Goal: Task Accomplishment & Management: Manage account settings

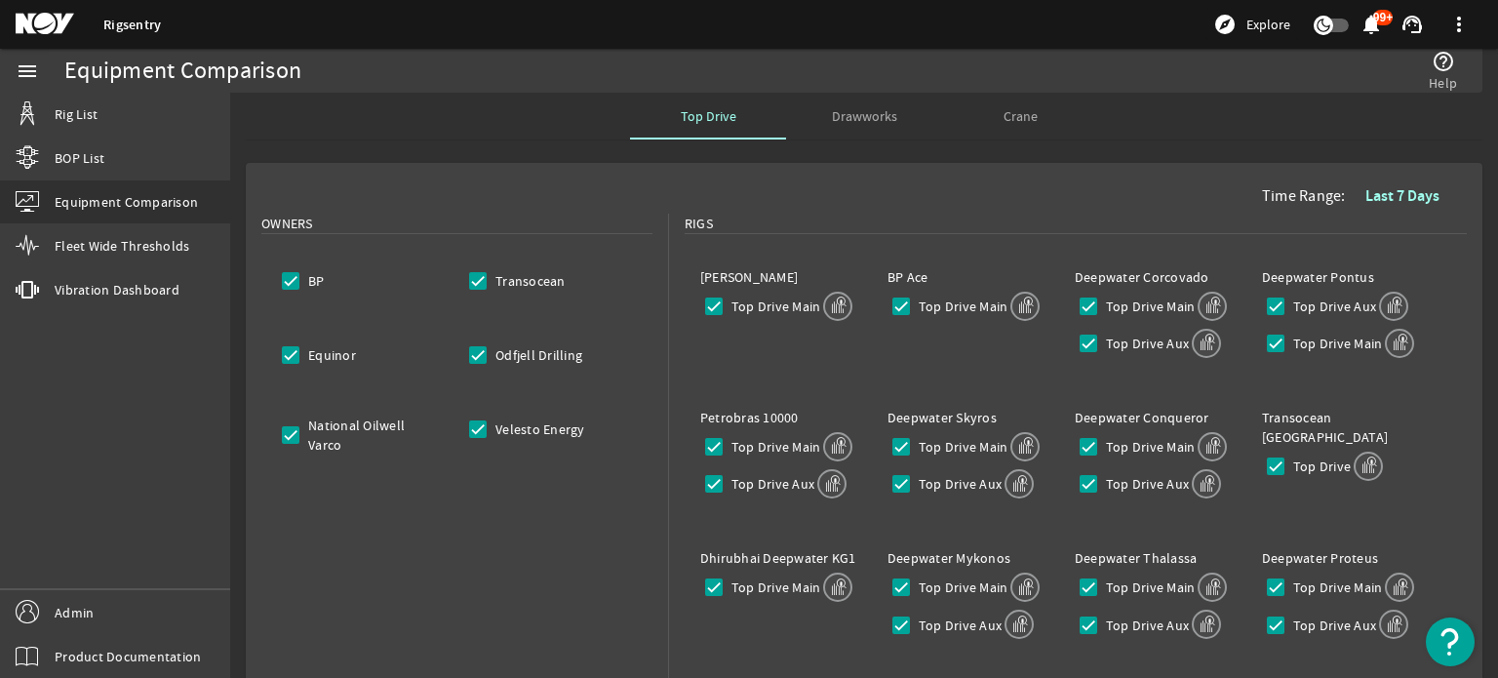
scroll to position [406, 0]
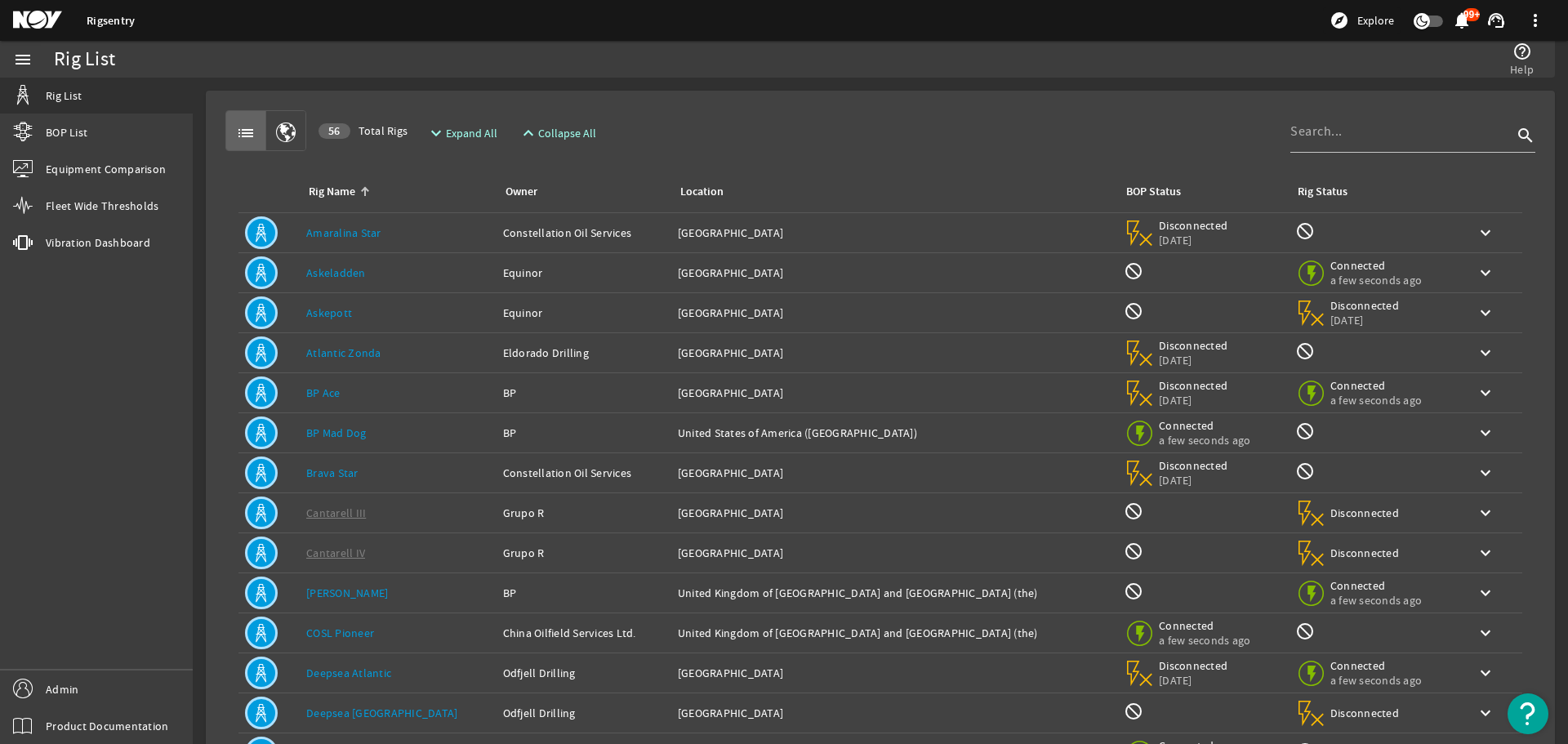
click at [195, 180] on rigsentry-mat-card "list 56 Total Rigs expand_more Expand All expand_less Collapse All search Rig N…" at bounding box center [880, 491] width 1375 height 827
click at [98, 691] on link "Admin" at bounding box center [96, 689] width 193 height 37
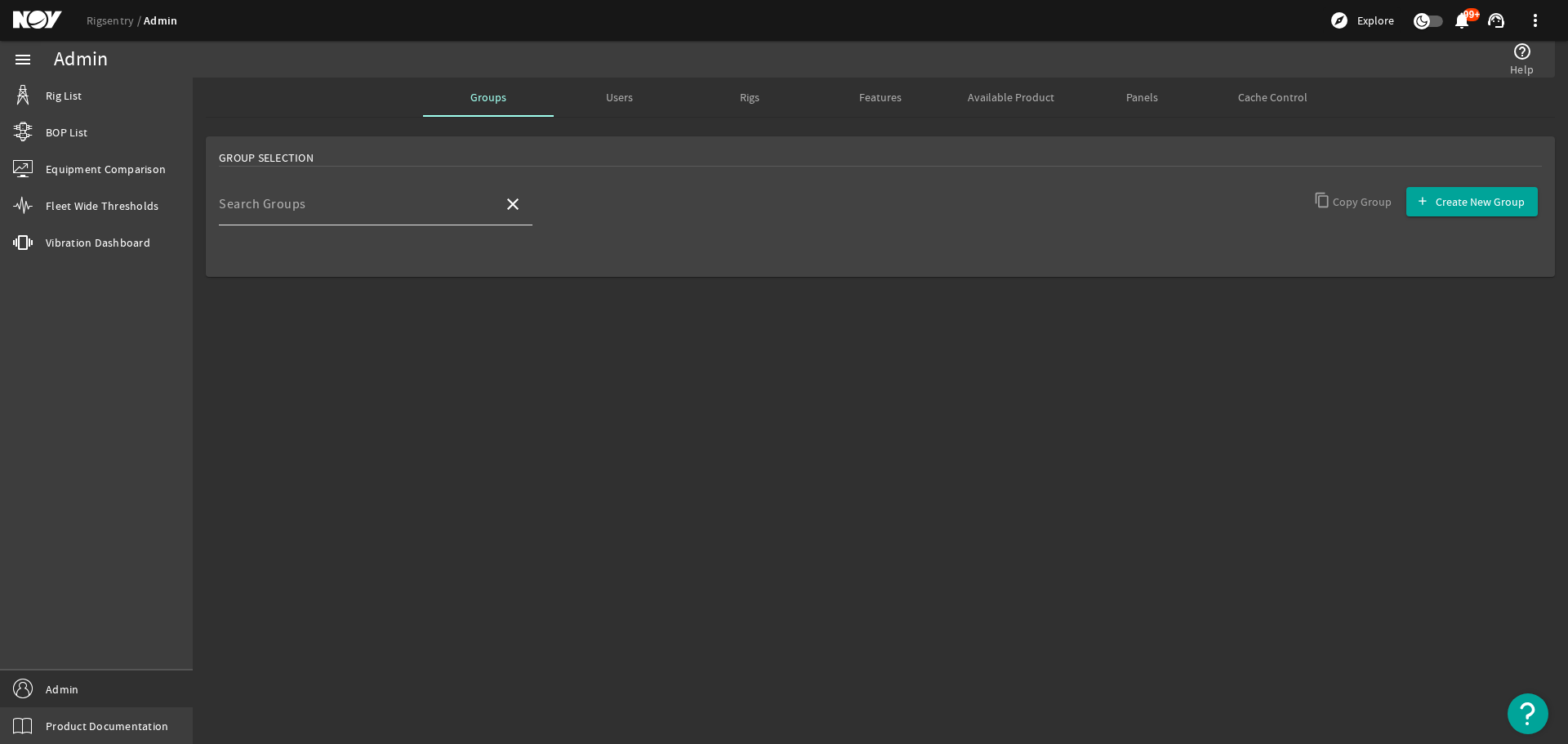
click at [404, 216] on input "Search Groups" at bounding box center [354, 210] width 271 height 19
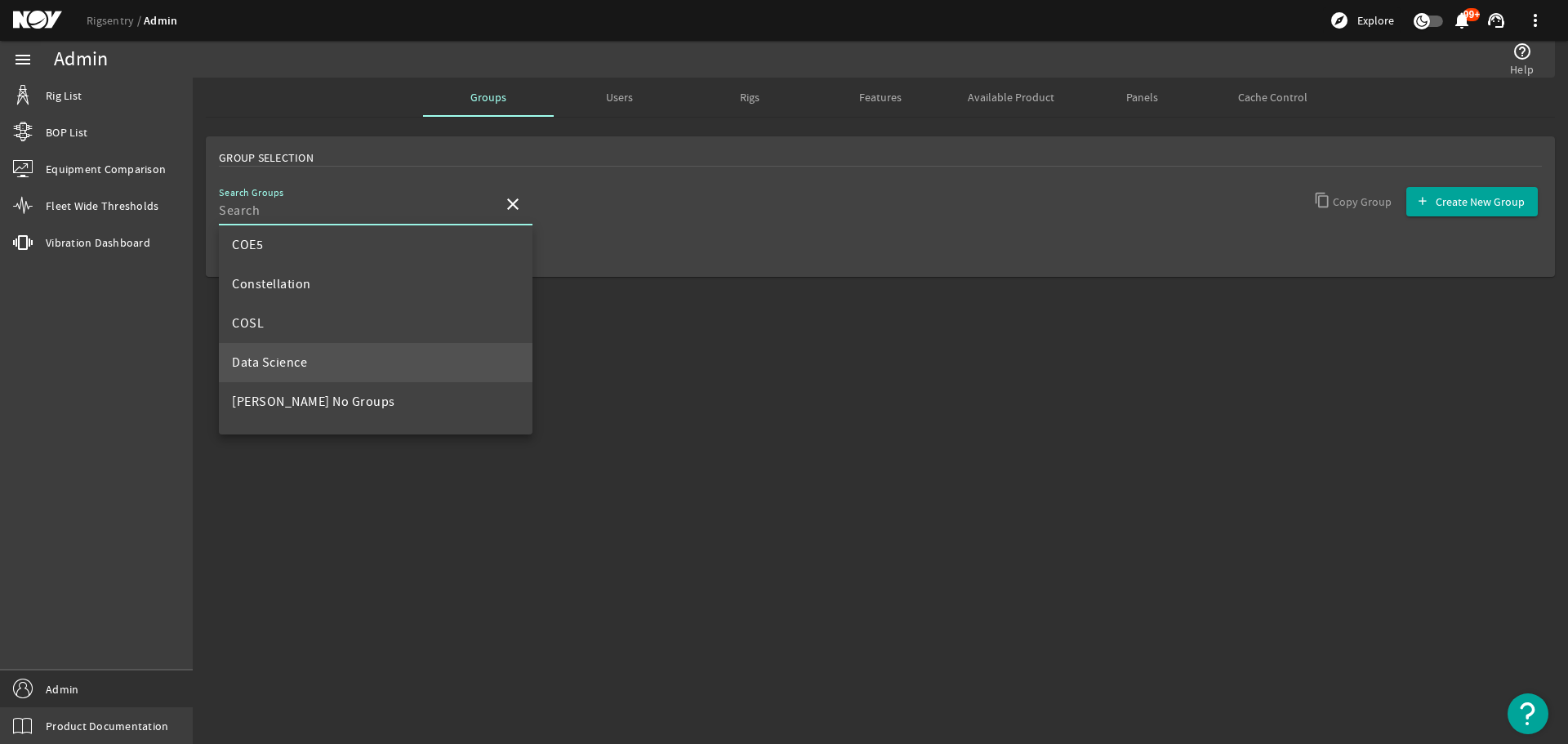
scroll to position [245, 0]
click at [273, 408] on span "Developers" at bounding box center [265, 398] width 66 height 19
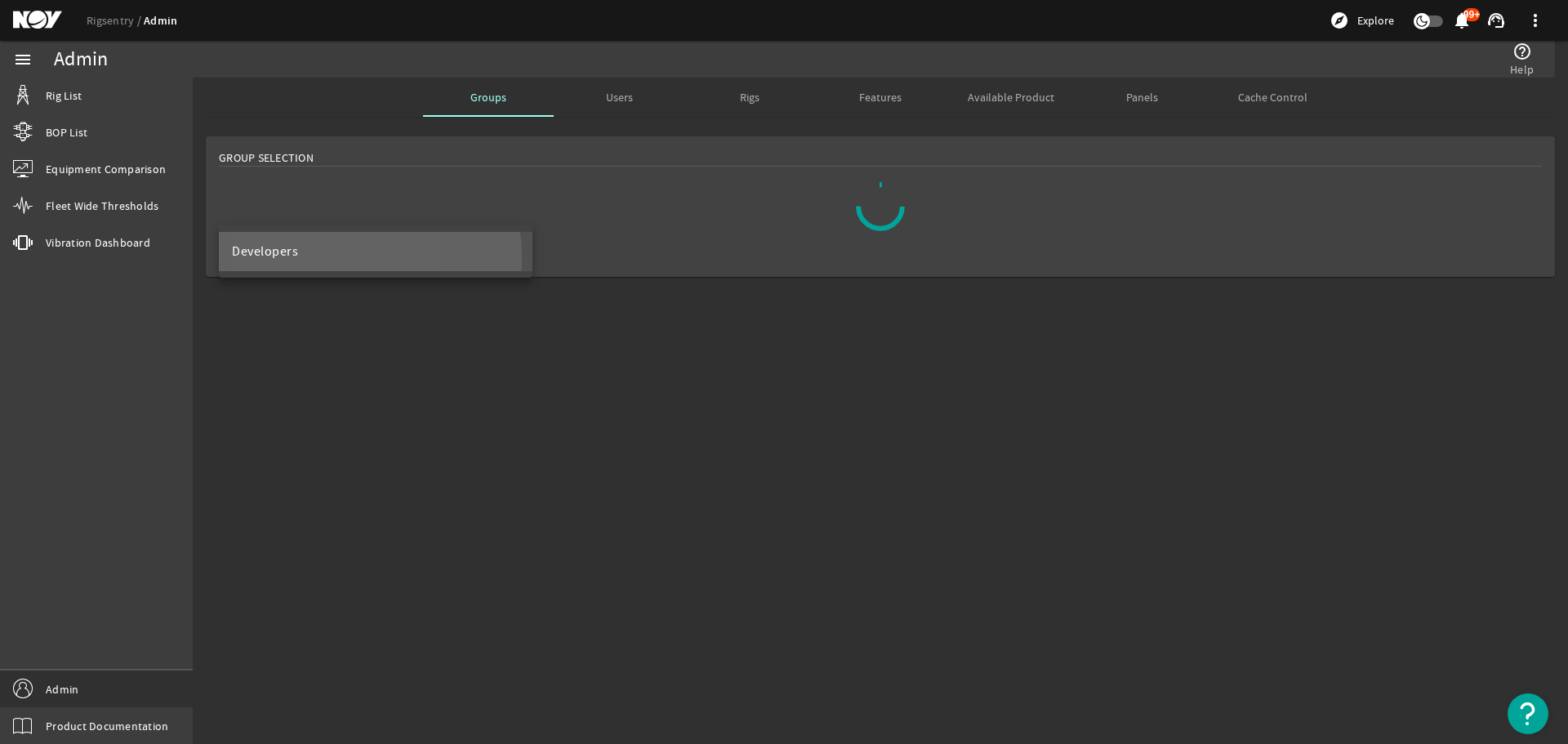
scroll to position [0, 0]
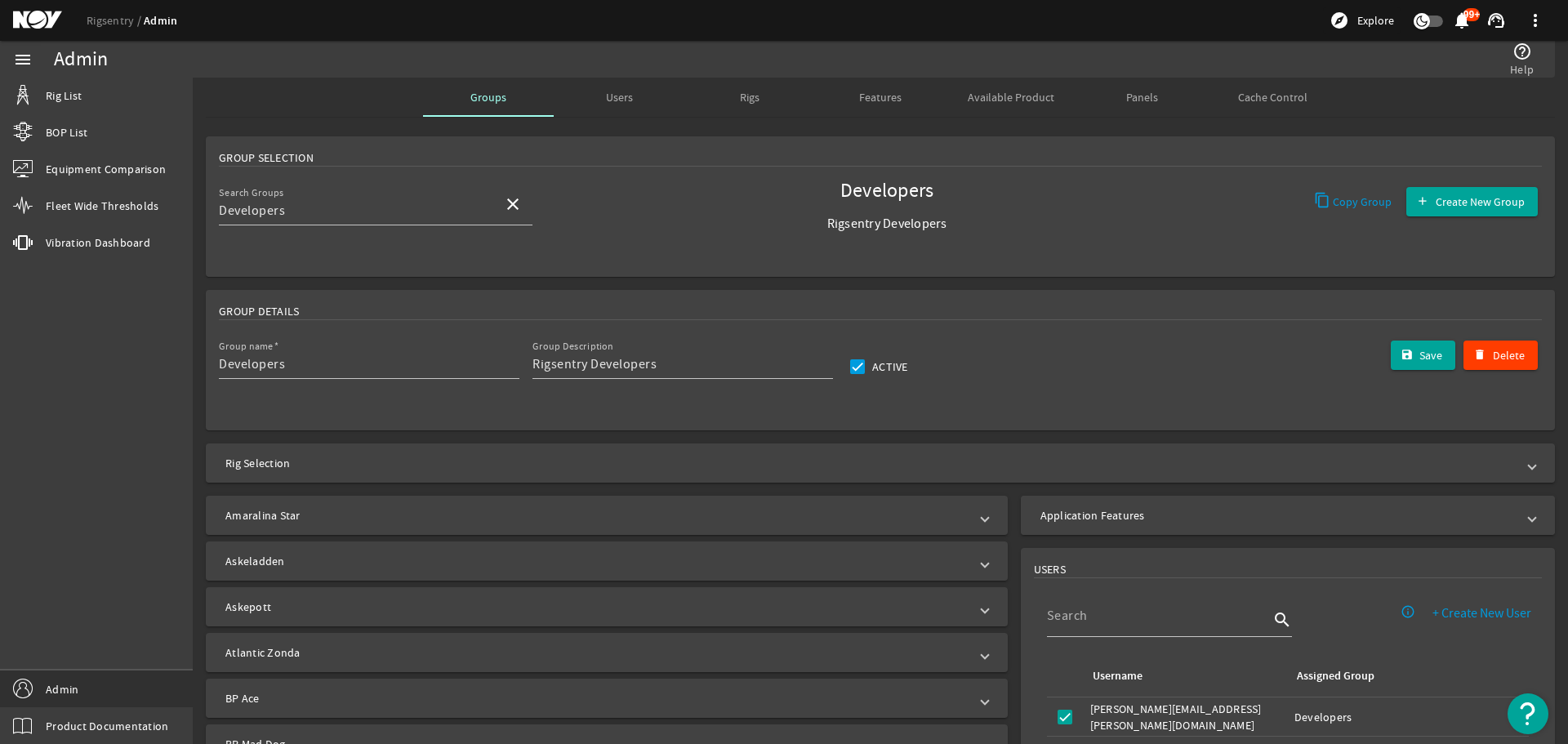
click at [1124, 517] on mat-panel-title "Application Features" at bounding box center [1278, 516] width 476 height 17
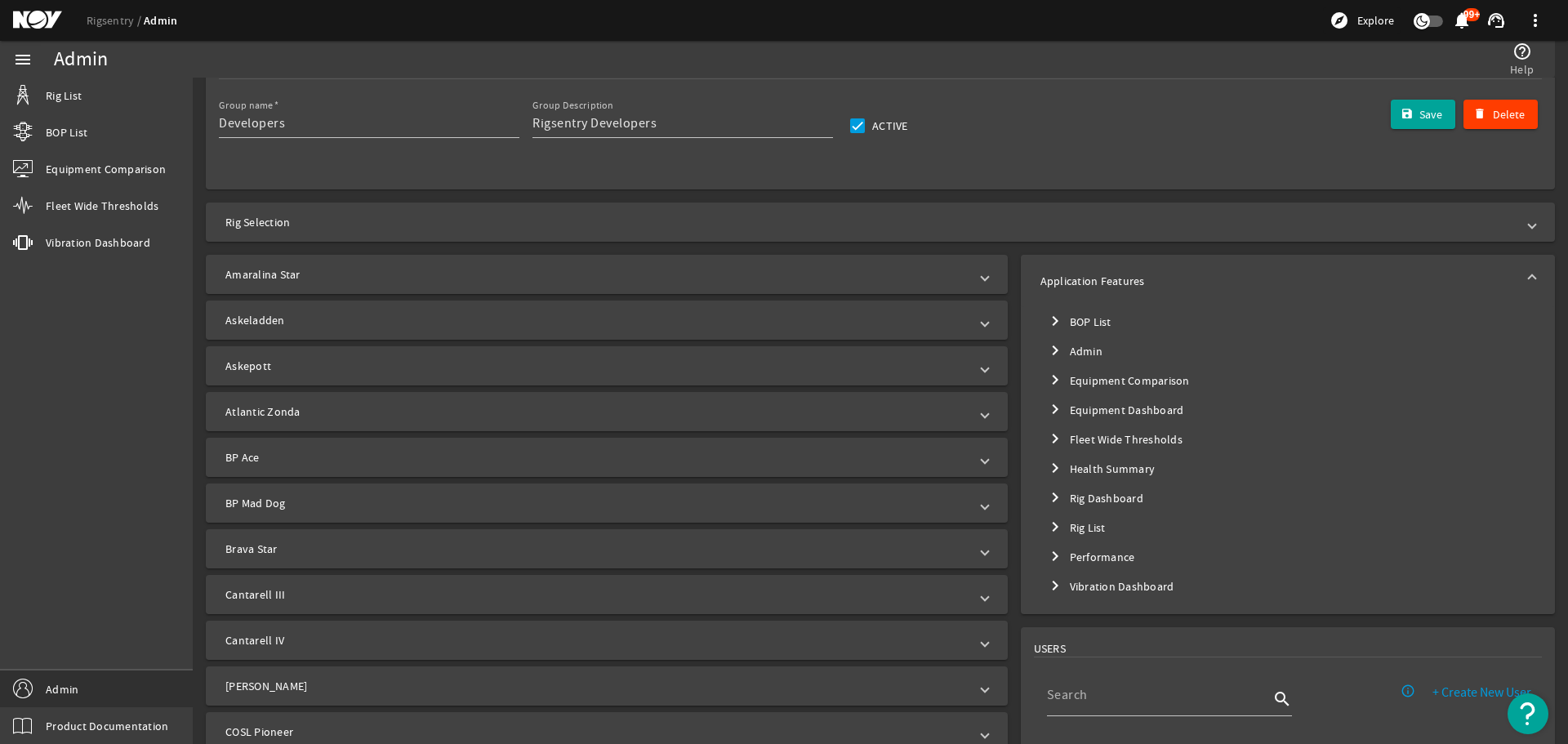
scroll to position [245, 0]
click at [1049, 553] on mat-icon "chevron_right" at bounding box center [1054, 552] width 19 height 19
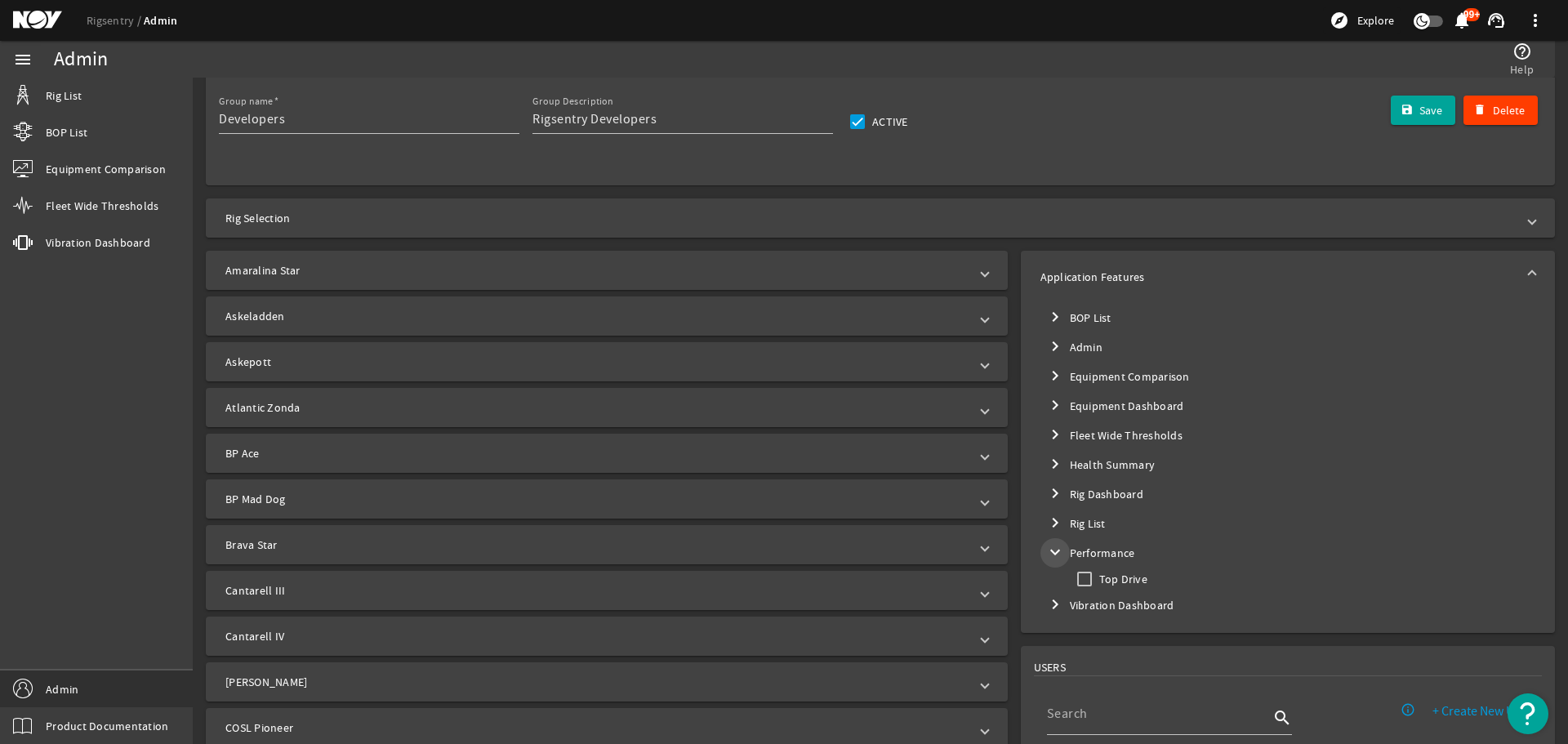
click at [1049, 553] on mat-icon "expand_more" at bounding box center [1054, 552] width 19 height 19
click at [1049, 553] on mat-icon "chevron_right" at bounding box center [1054, 552] width 19 height 19
click at [1049, 553] on mat-icon "expand_more" at bounding box center [1054, 552] width 19 height 19
click at [1049, 553] on mat-icon "chevron_right" at bounding box center [1054, 552] width 19 height 19
click at [1049, 553] on mat-icon "expand_more" at bounding box center [1054, 552] width 19 height 19
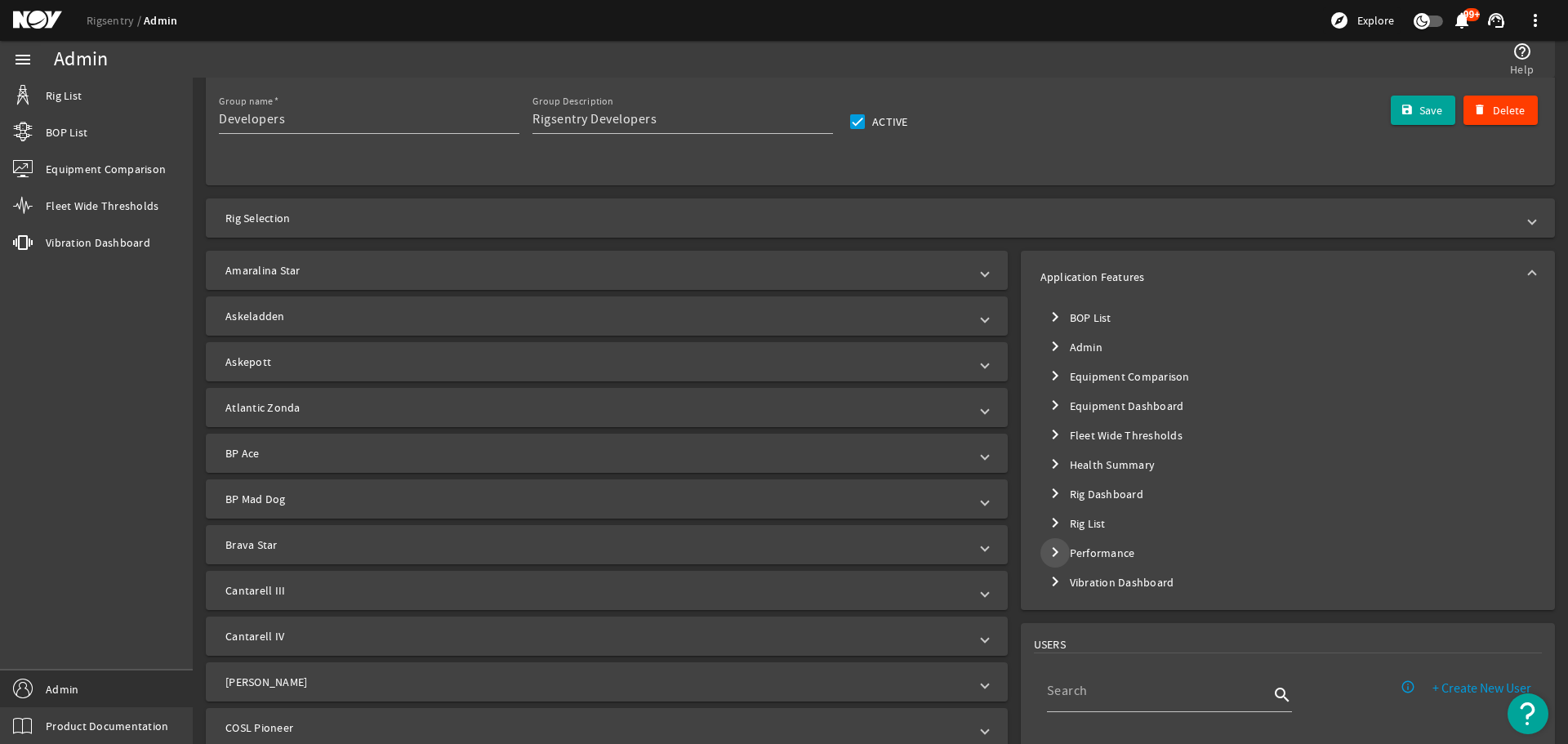
click at [1049, 553] on mat-icon "chevron_right" at bounding box center [1054, 552] width 19 height 19
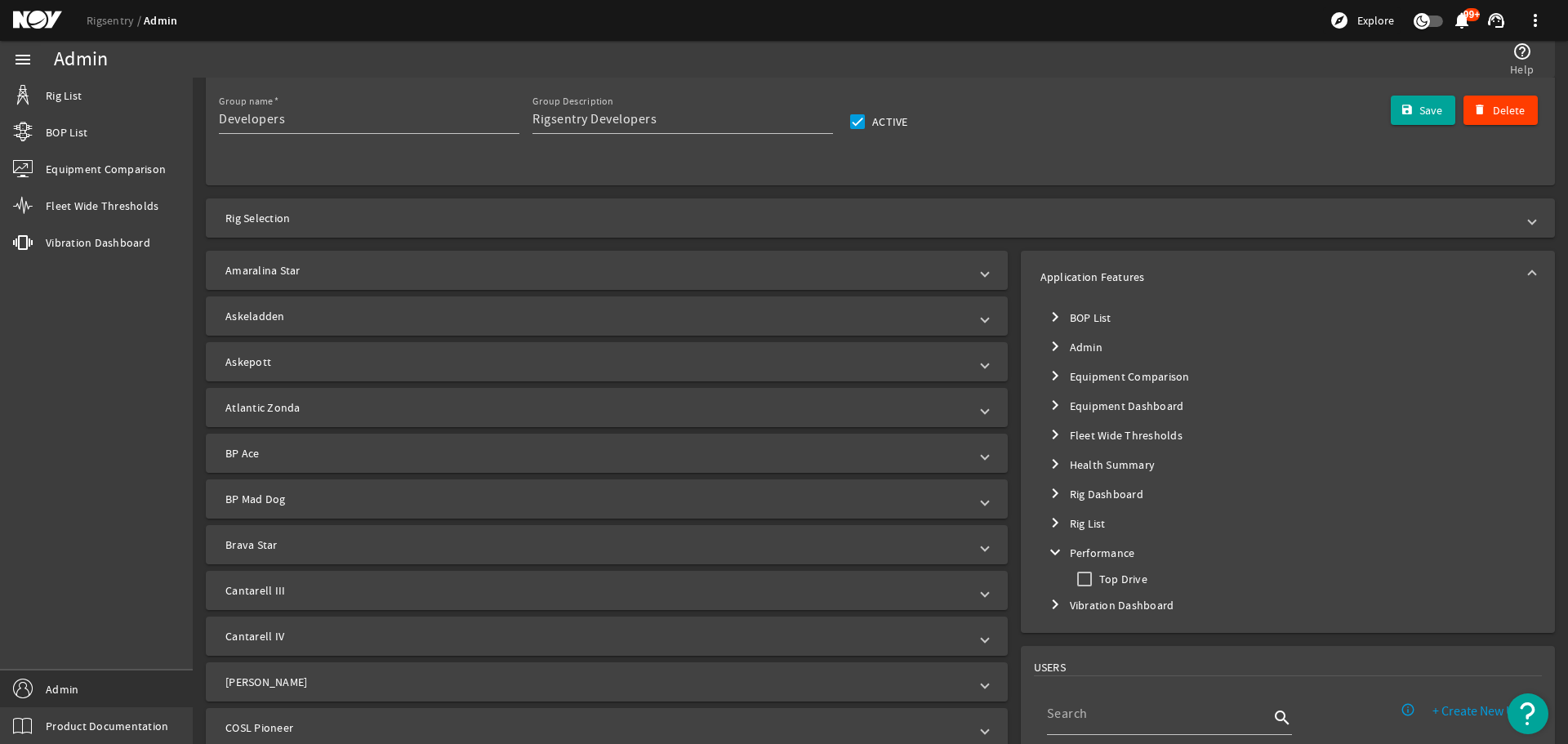
click at [1049, 553] on mat-icon "expand_more" at bounding box center [1054, 552] width 19 height 19
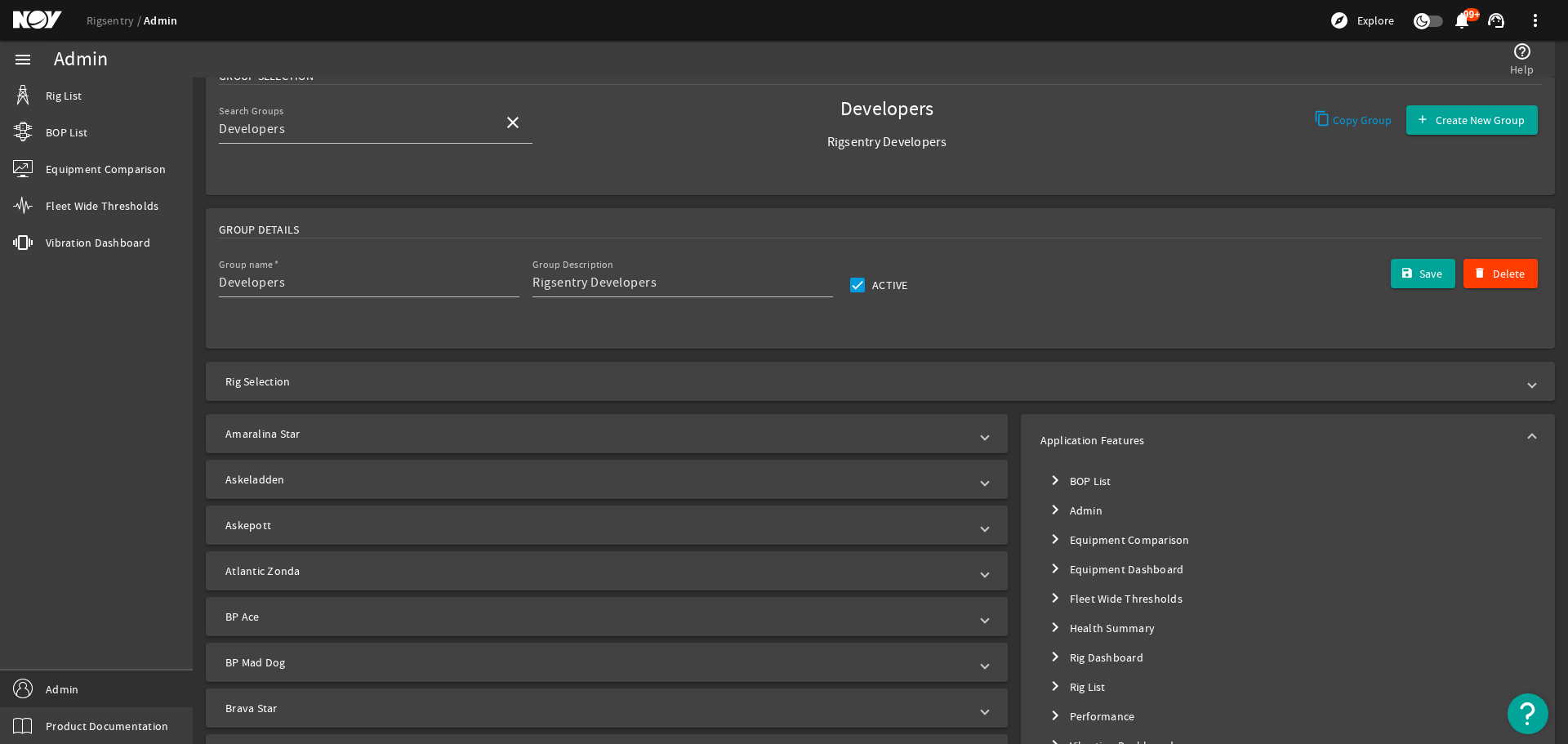
scroll to position [326, 0]
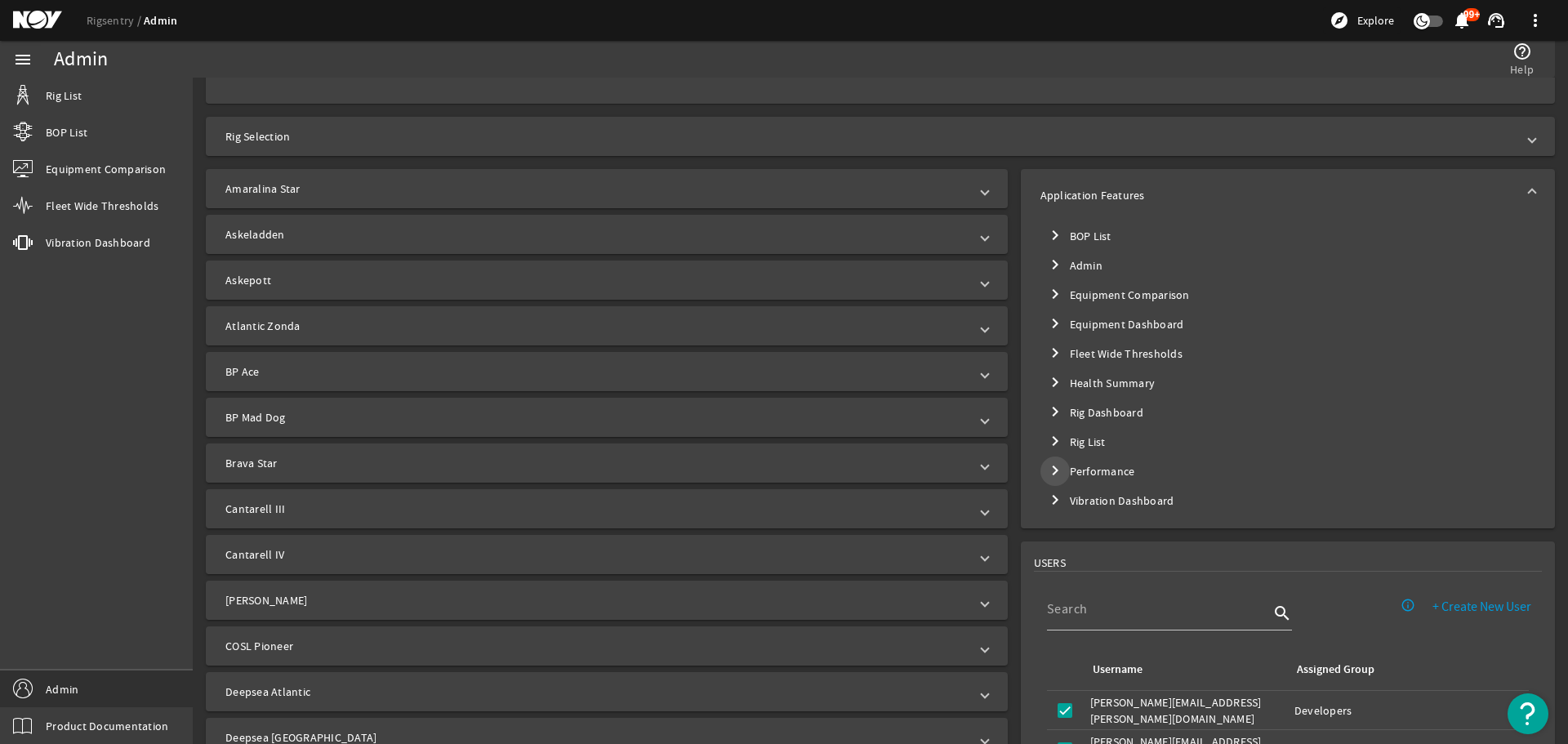
click at [1047, 468] on mat-icon "chevron_right" at bounding box center [1054, 469] width 19 height 19
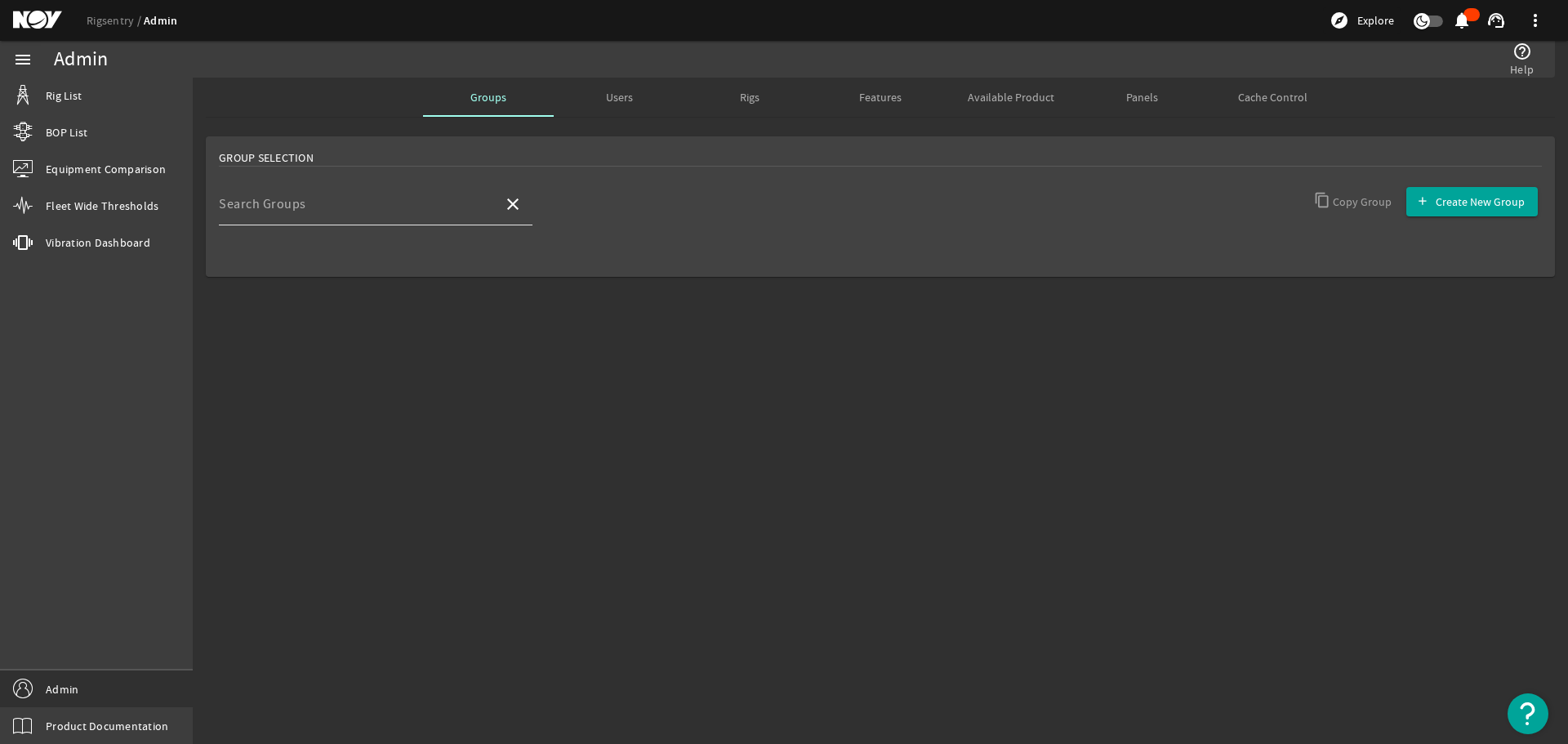
click at [348, 210] on input "Search Groups" at bounding box center [354, 210] width 271 height 19
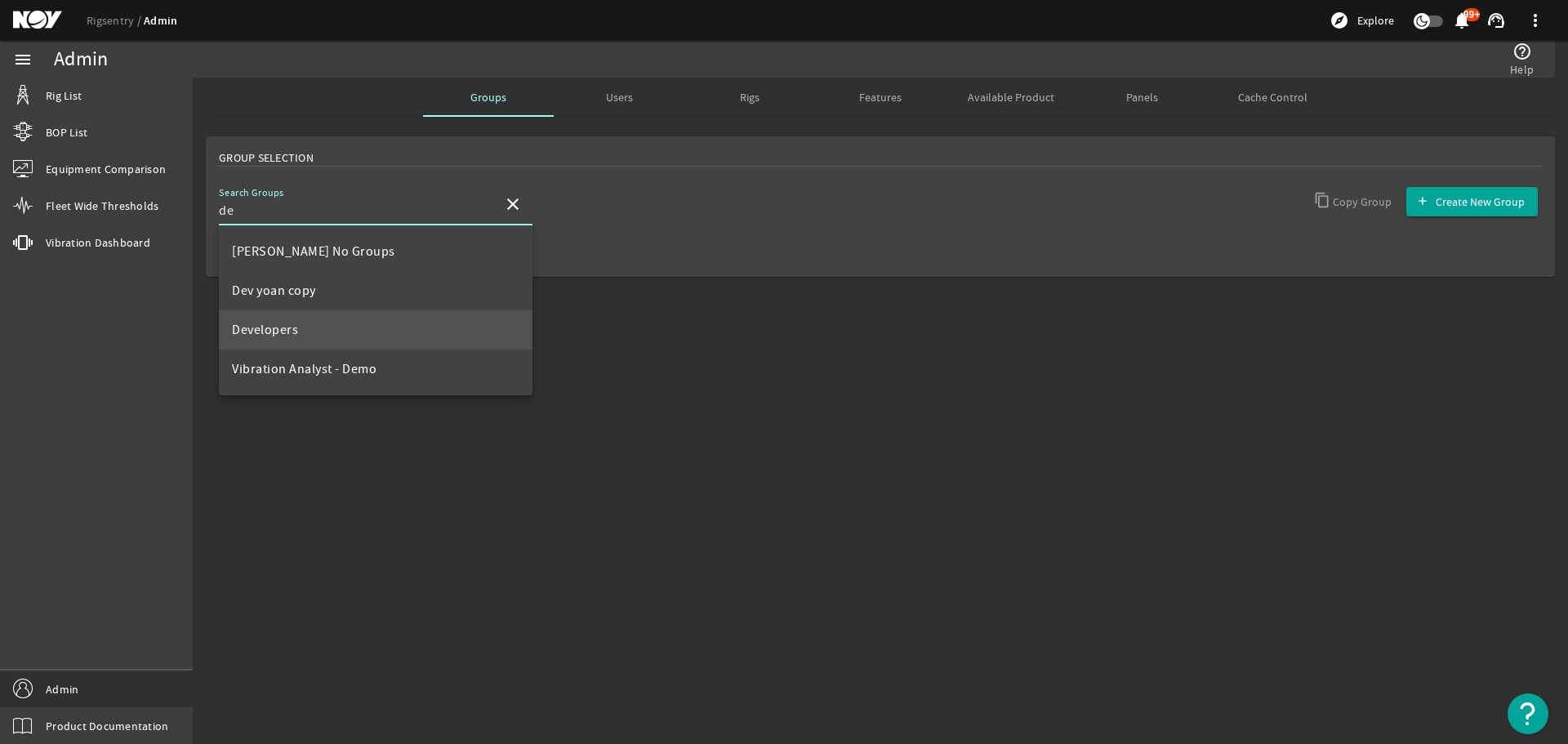
type input "de"
click at [333, 317] on mat-option "Developers" at bounding box center [375, 330] width 314 height 39
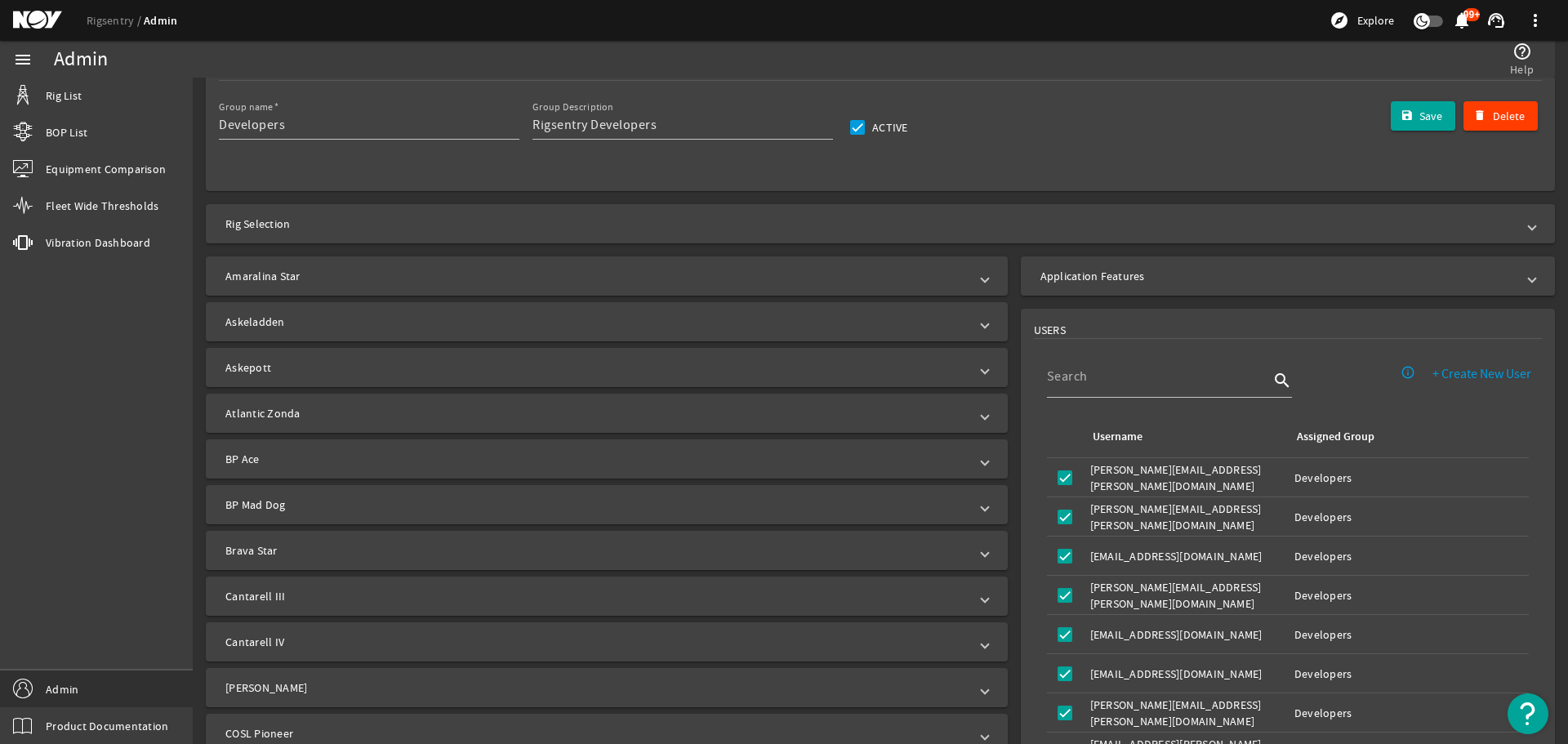
scroll to position [245, 0]
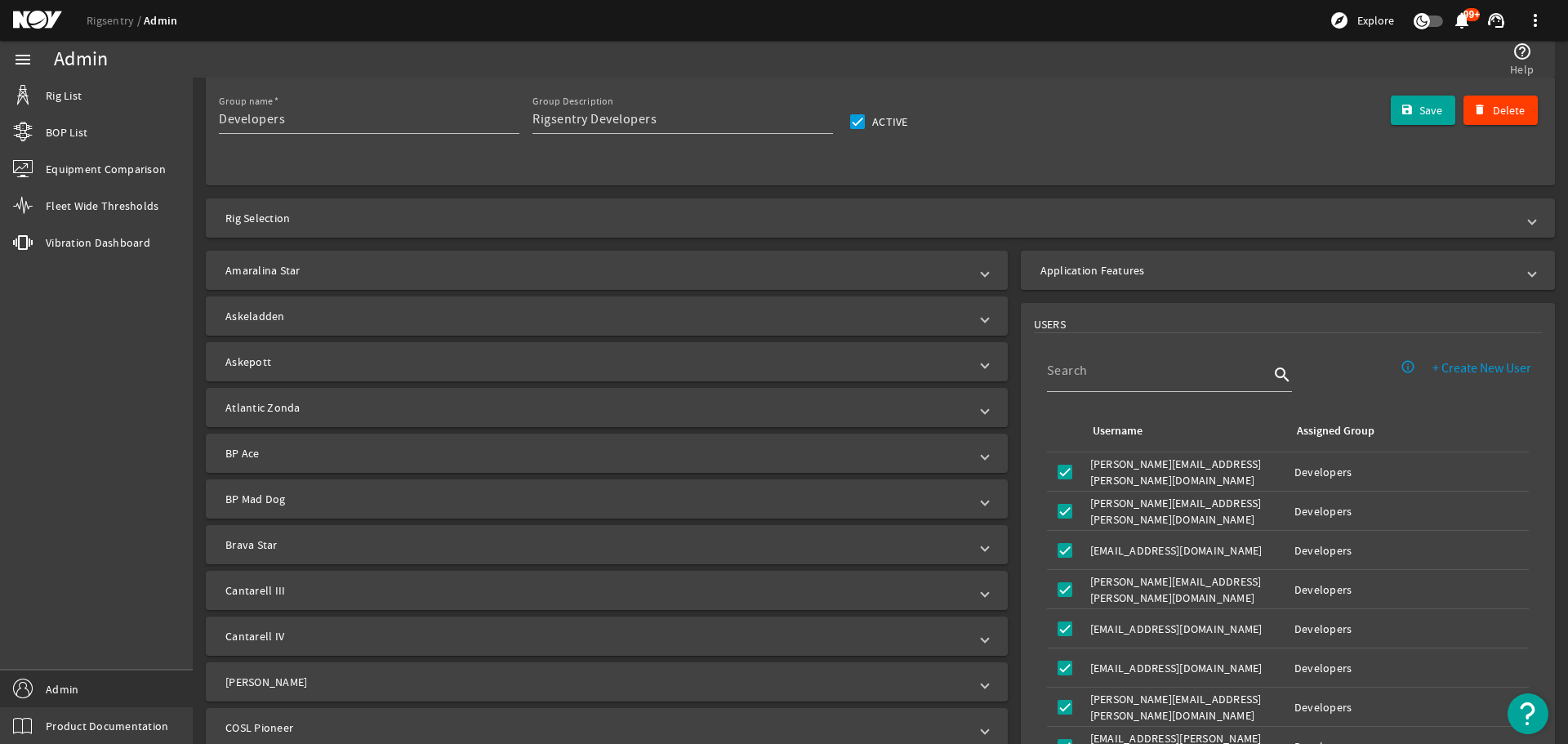
click at [1100, 279] on mat-expansion-panel-header "Application Features" at bounding box center [1288, 269] width 534 height 39
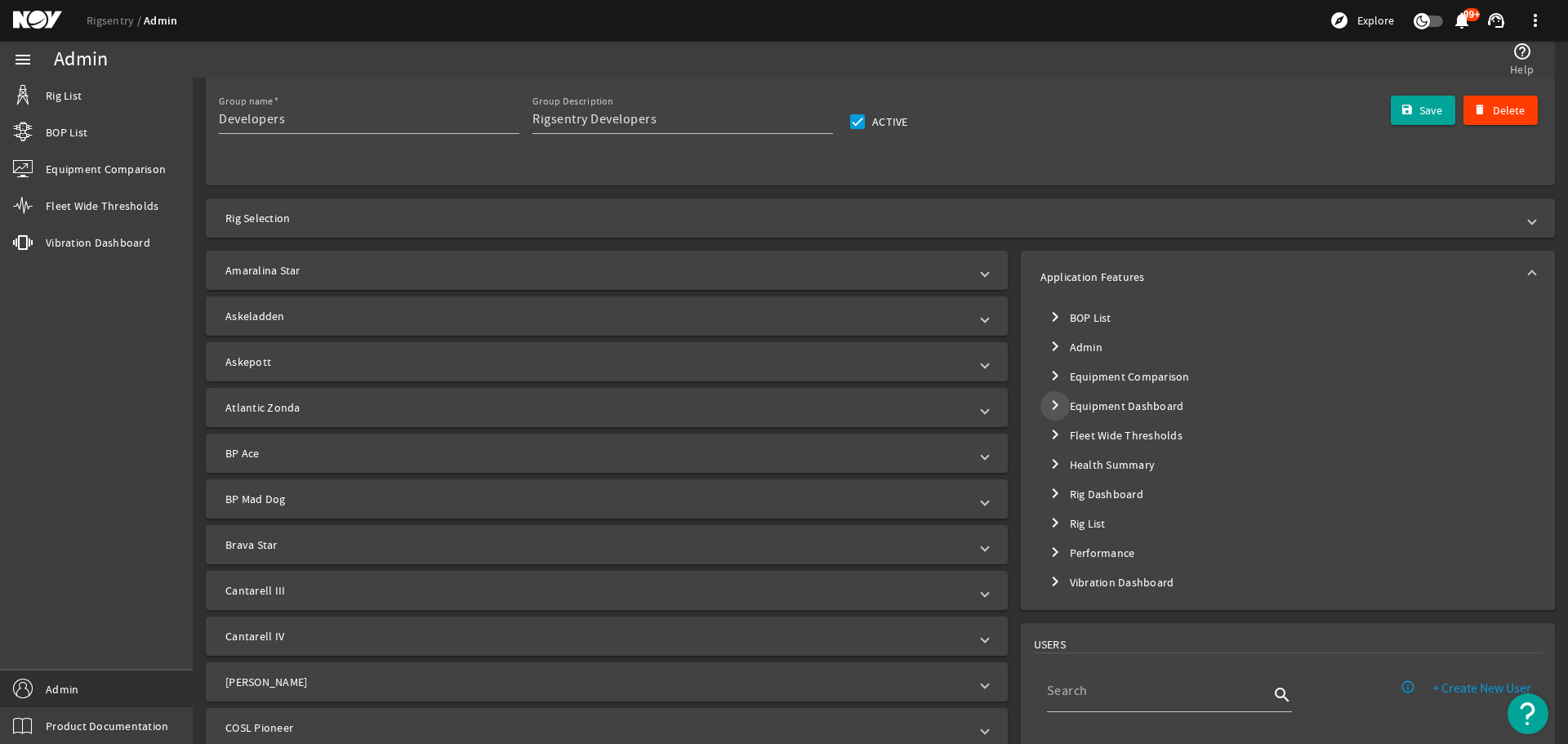
click at [1054, 411] on mat-icon "chevron_right" at bounding box center [1054, 404] width 19 height 19
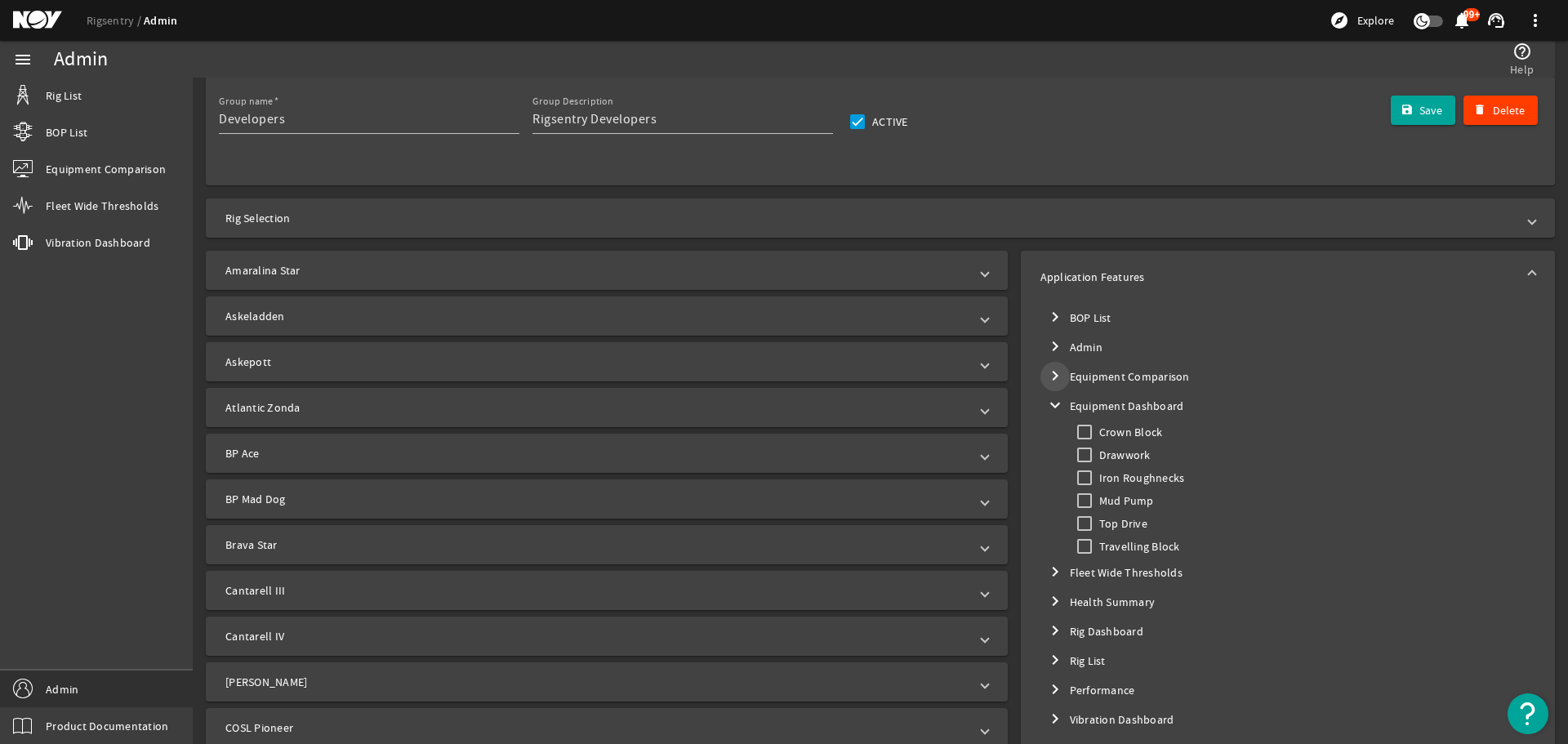
click at [1053, 382] on mat-icon "chevron_right" at bounding box center [1054, 375] width 19 height 19
click at [1046, 379] on mat-icon "expand_more" at bounding box center [1054, 375] width 19 height 19
click at [148, 109] on link "Rig List" at bounding box center [96, 95] width 193 height 36
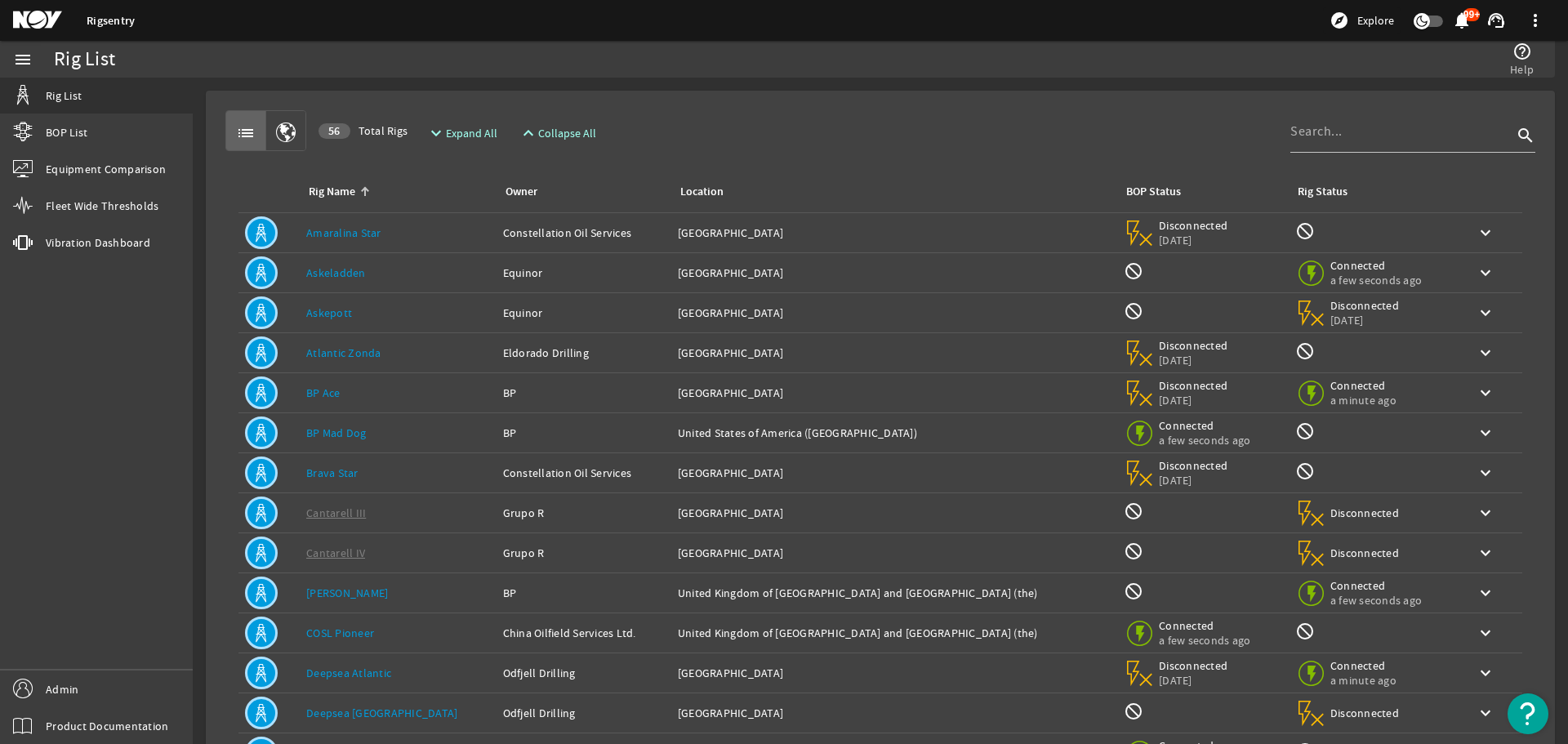
scroll to position [82, 0]
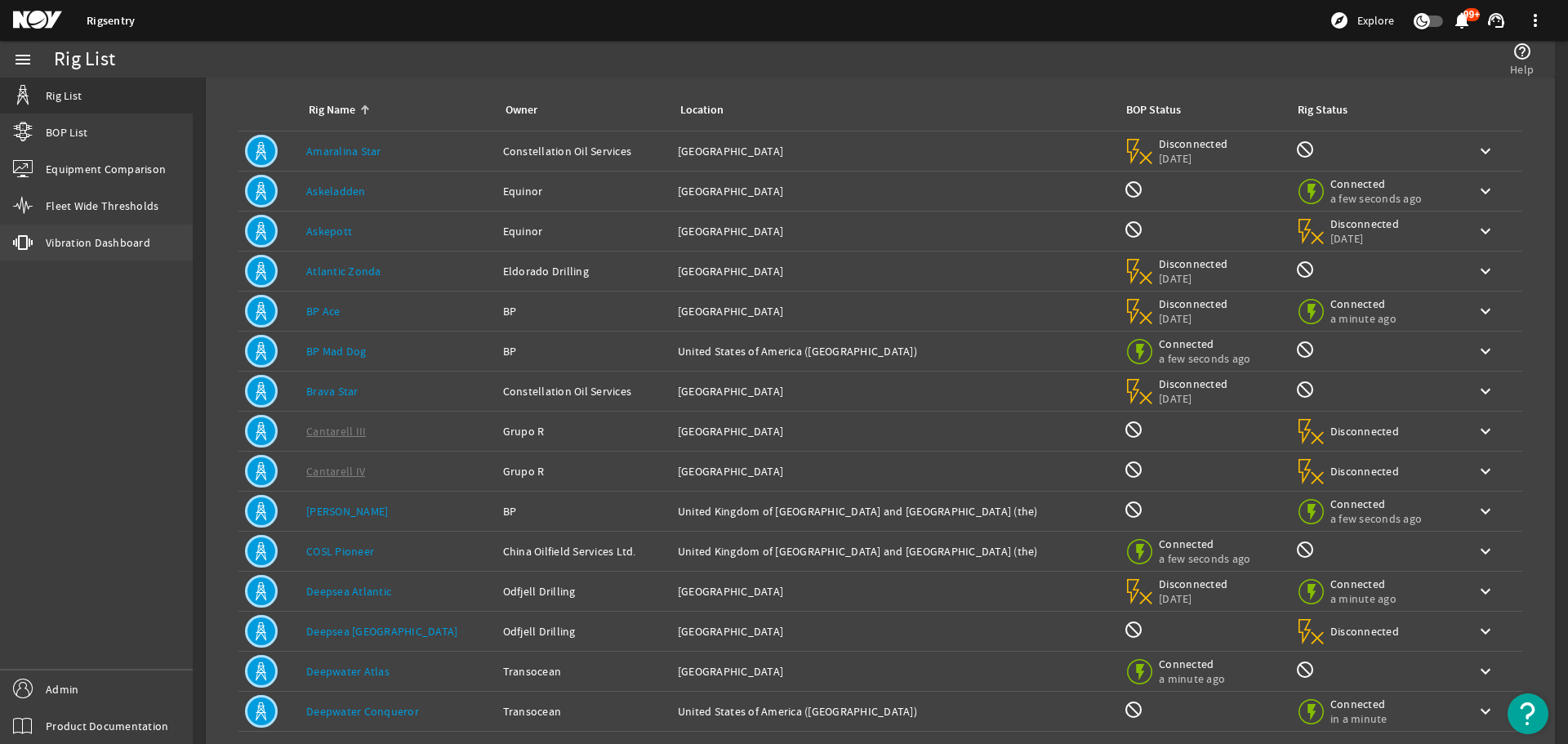
click at [76, 236] on span "Vibration Dashboard" at bounding box center [98, 243] width 105 height 17
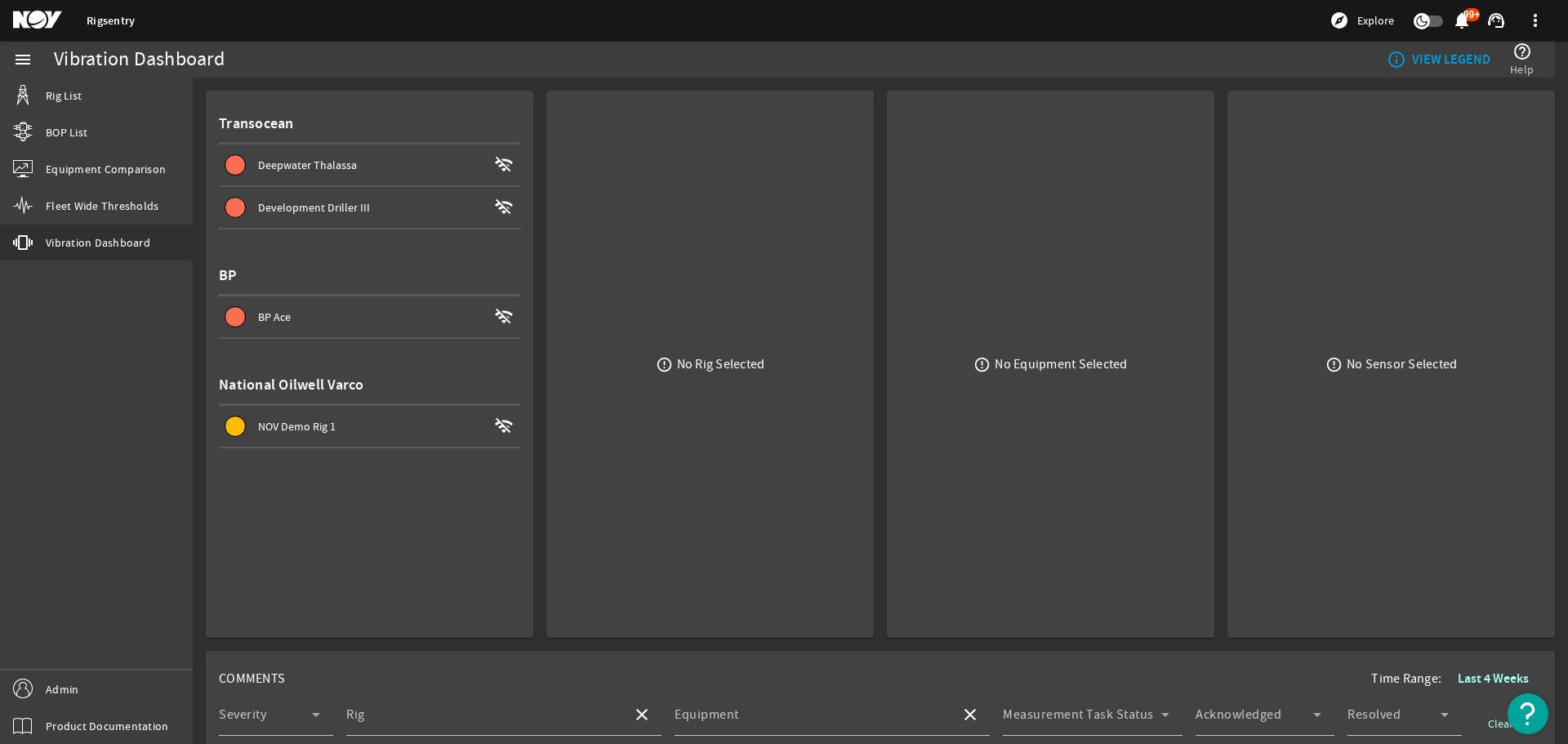
click at [264, 317] on span "BP Ace" at bounding box center [274, 317] width 33 height 15
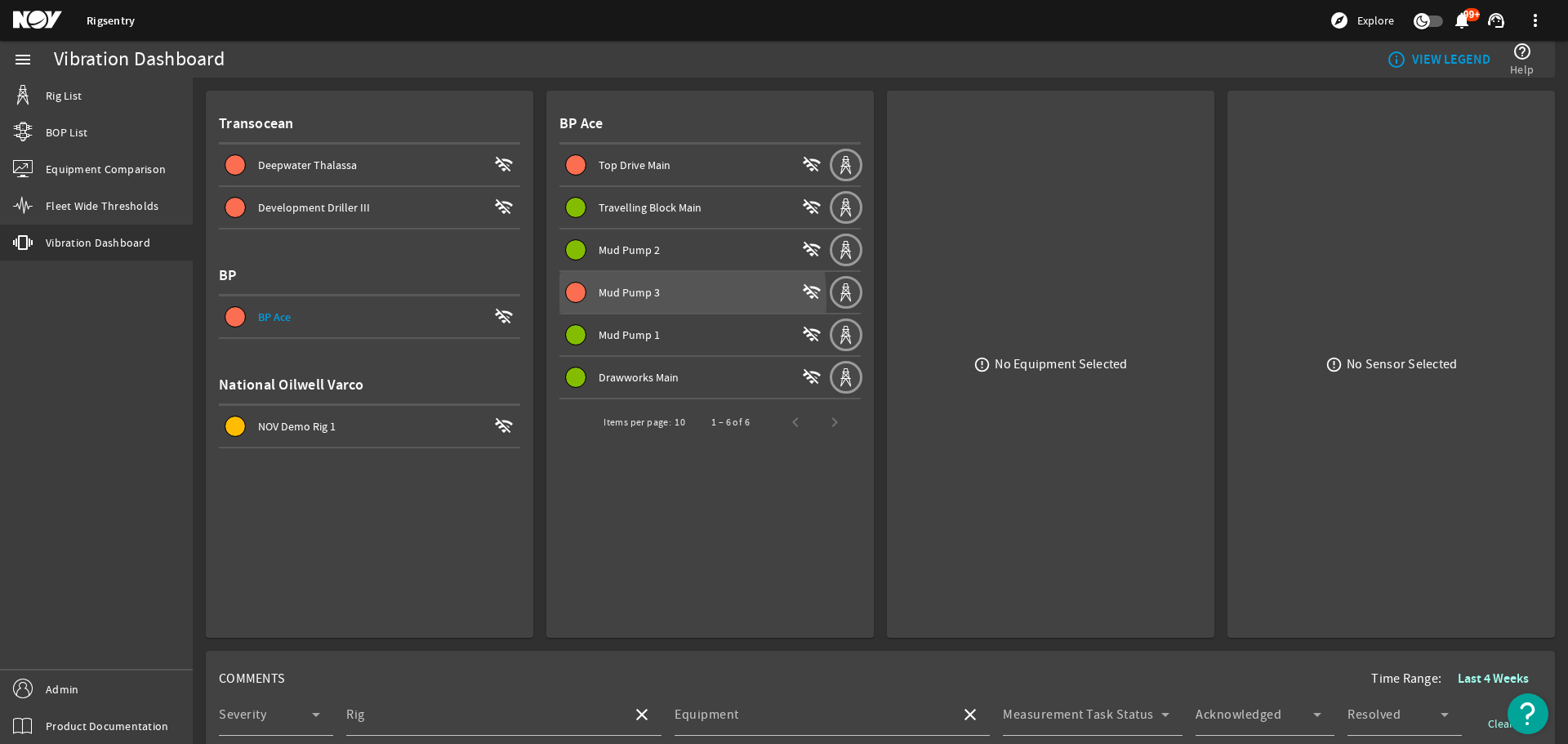
click at [621, 299] on span "Mud Pump 3" at bounding box center [629, 292] width 61 height 15
